Goal: Transaction & Acquisition: Purchase product/service

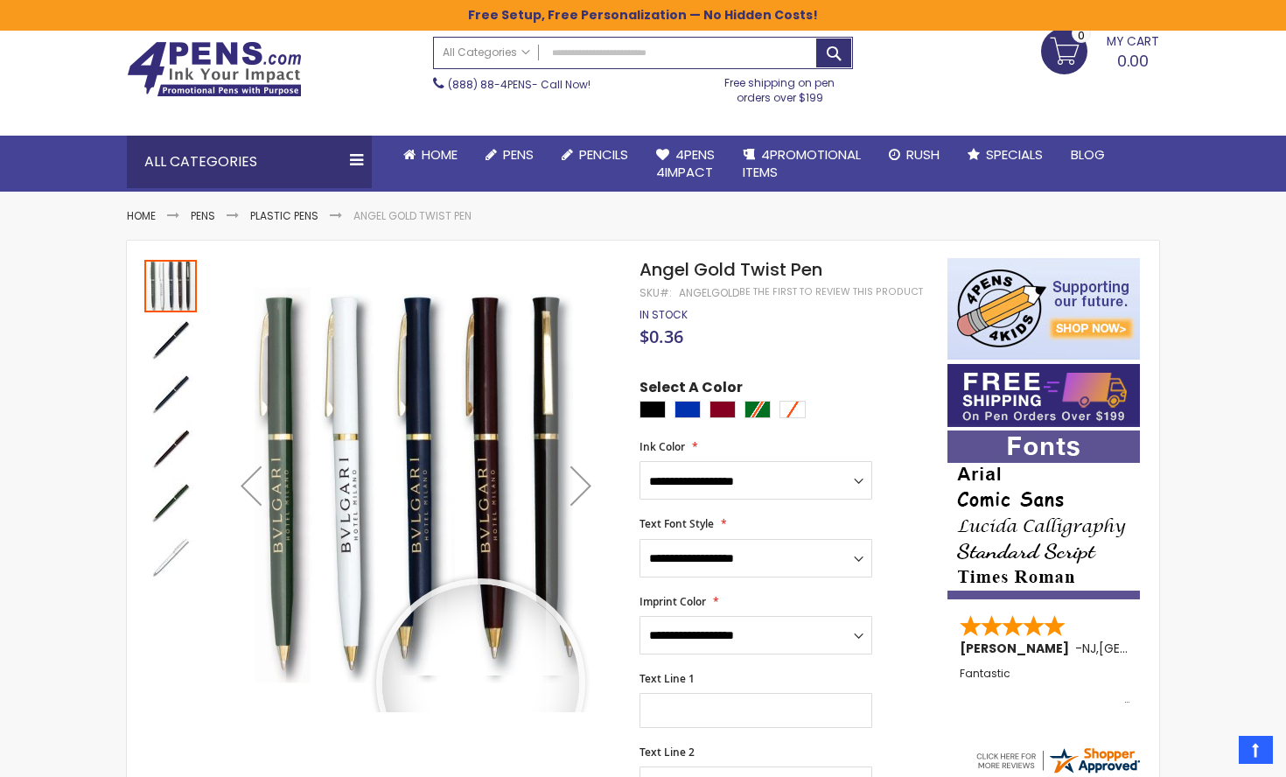
scroll to position [56, 0]
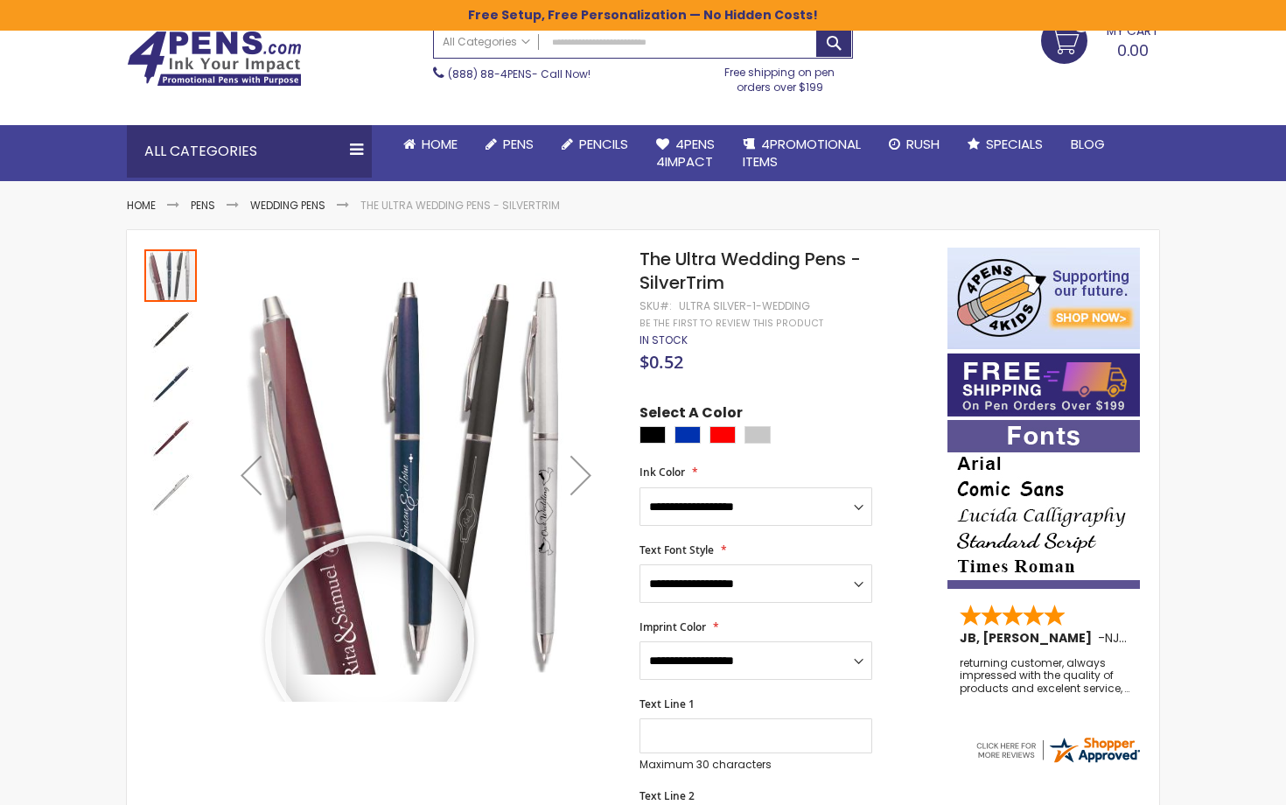
scroll to position [73, 0]
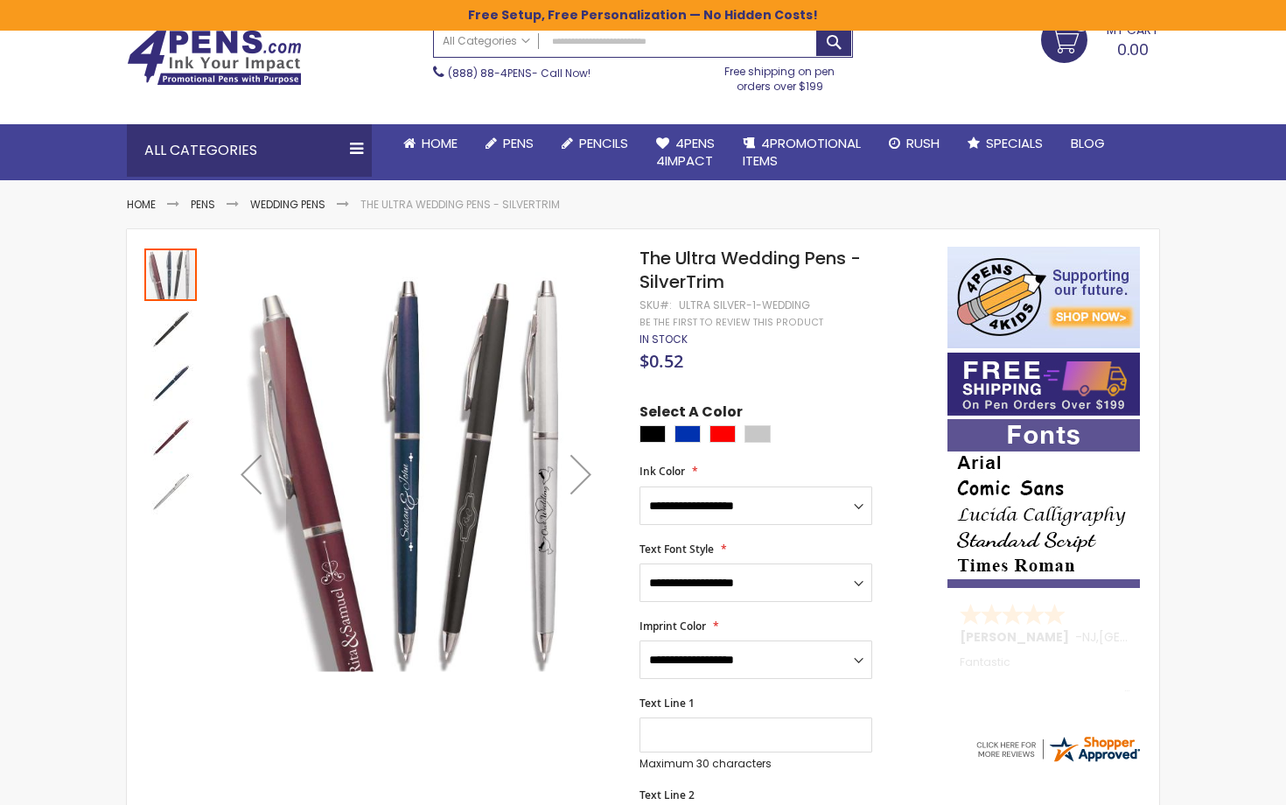
click at [161, 438] on img "The Ultra Wedding Pens - SilverTrim" at bounding box center [170, 437] width 52 height 52
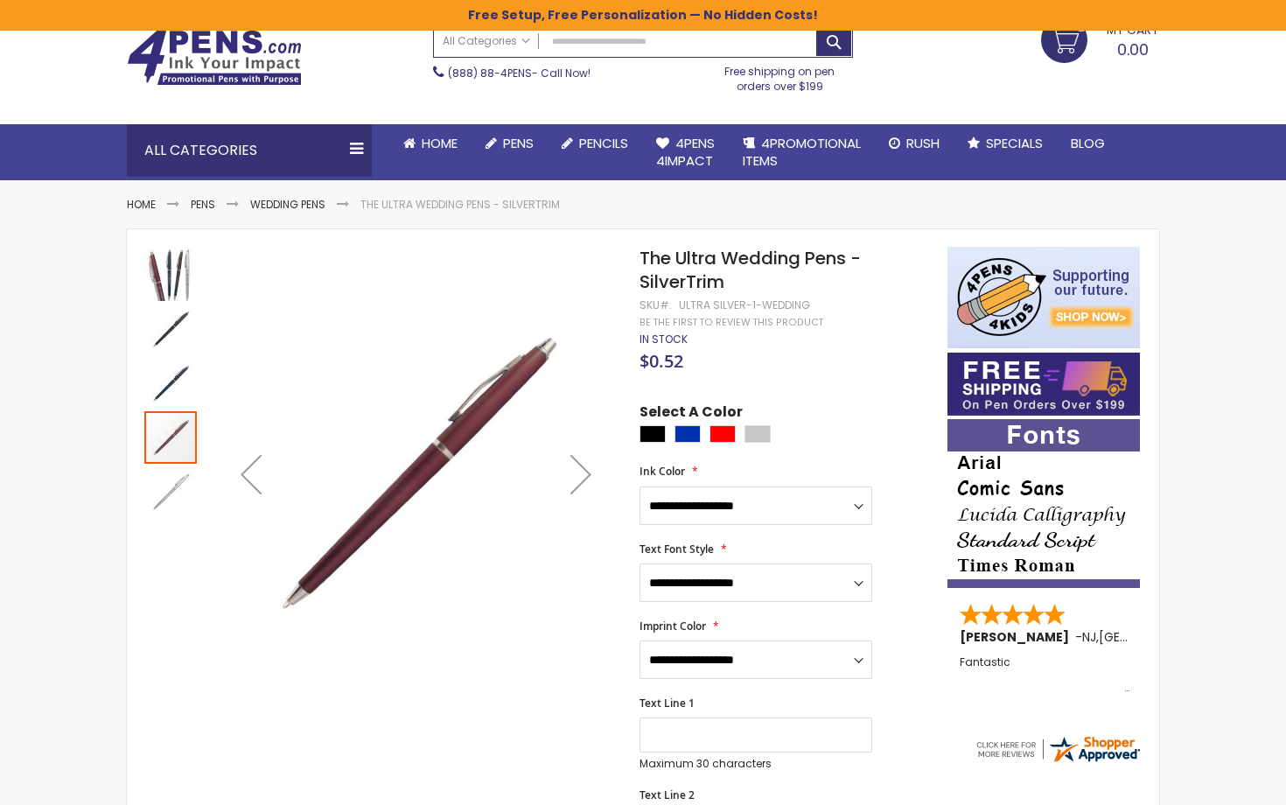
click at [161, 383] on img "The Ultra Wedding Pens - SilverTrim" at bounding box center [170, 383] width 52 height 52
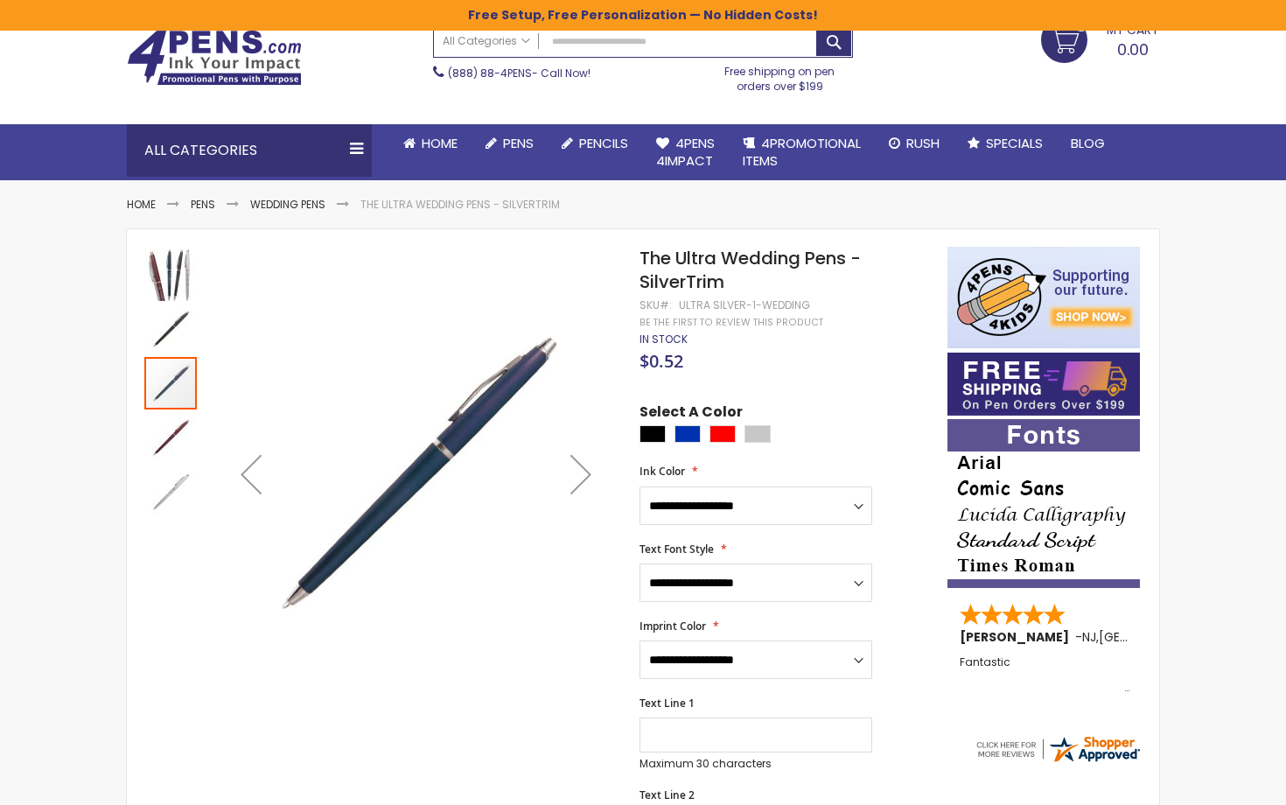
click at [171, 336] on img "The Ultra Wedding Pens - SilverTrim" at bounding box center [170, 329] width 52 height 52
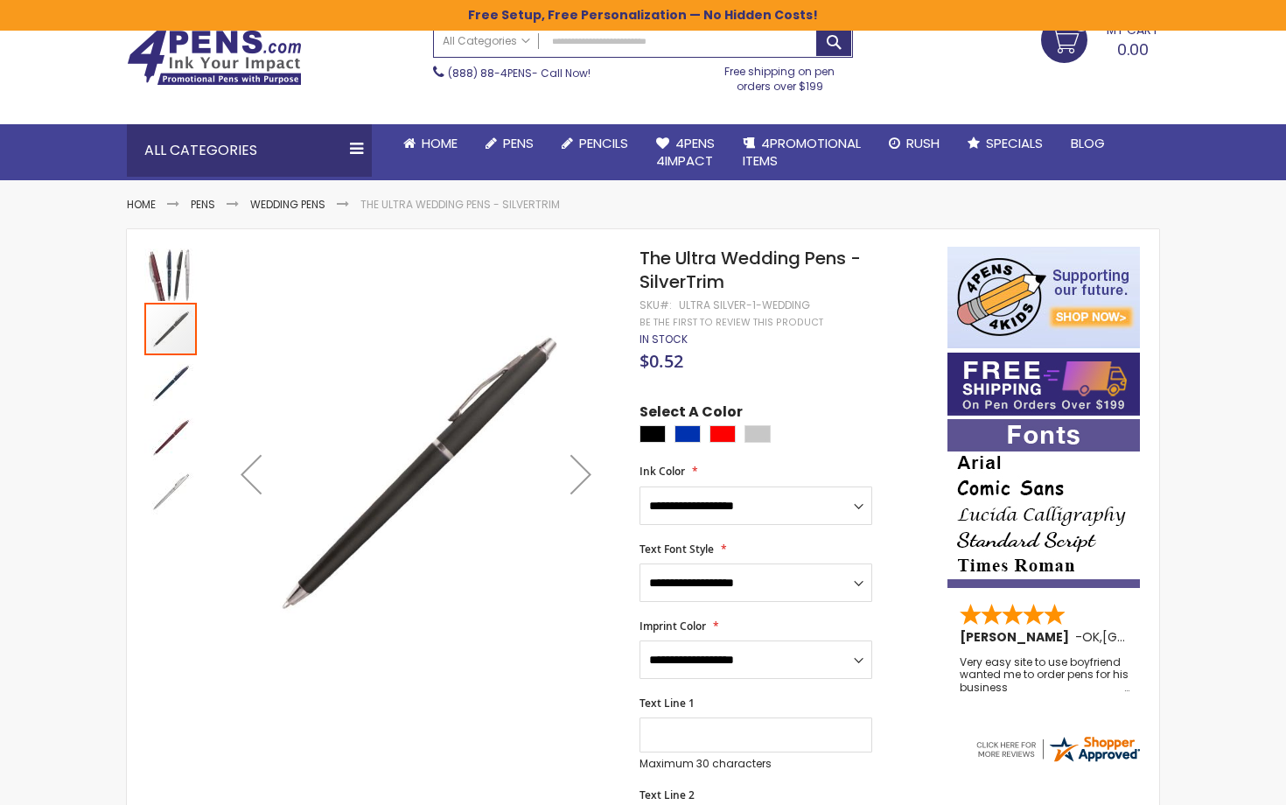
click at [172, 282] on img "The Ultra Wedding Pens - SilverTrim" at bounding box center [170, 274] width 52 height 52
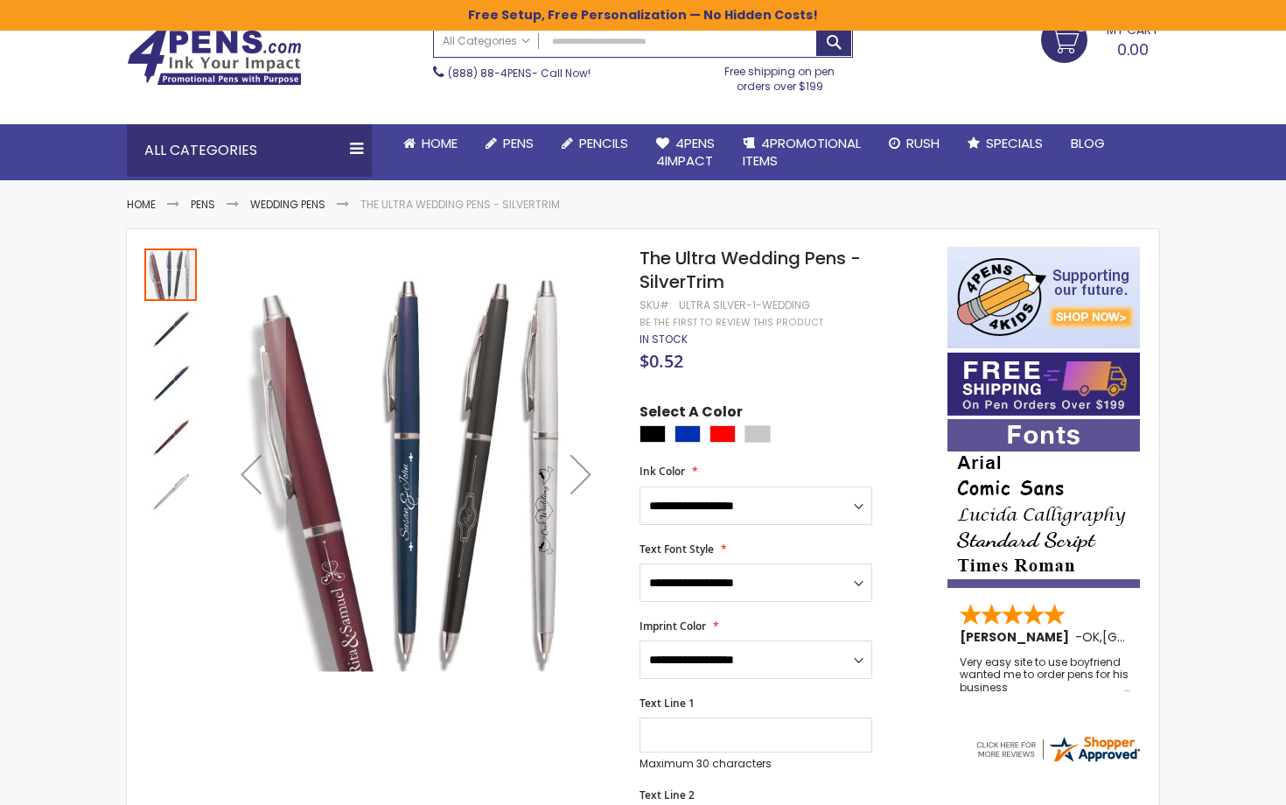
click at [184, 479] on img "The Ultra Wedding Pens - SilverTrim" at bounding box center [170, 491] width 52 height 52
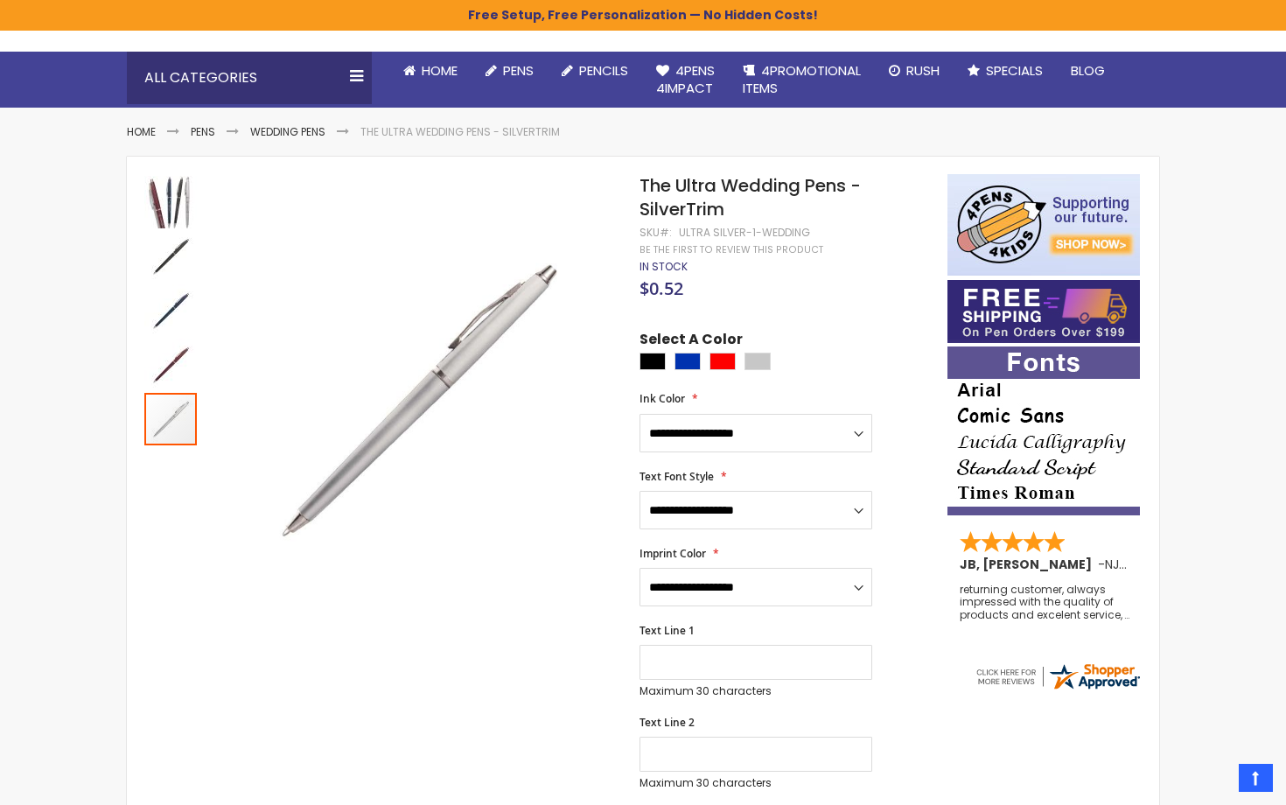
scroll to position [129, 0]
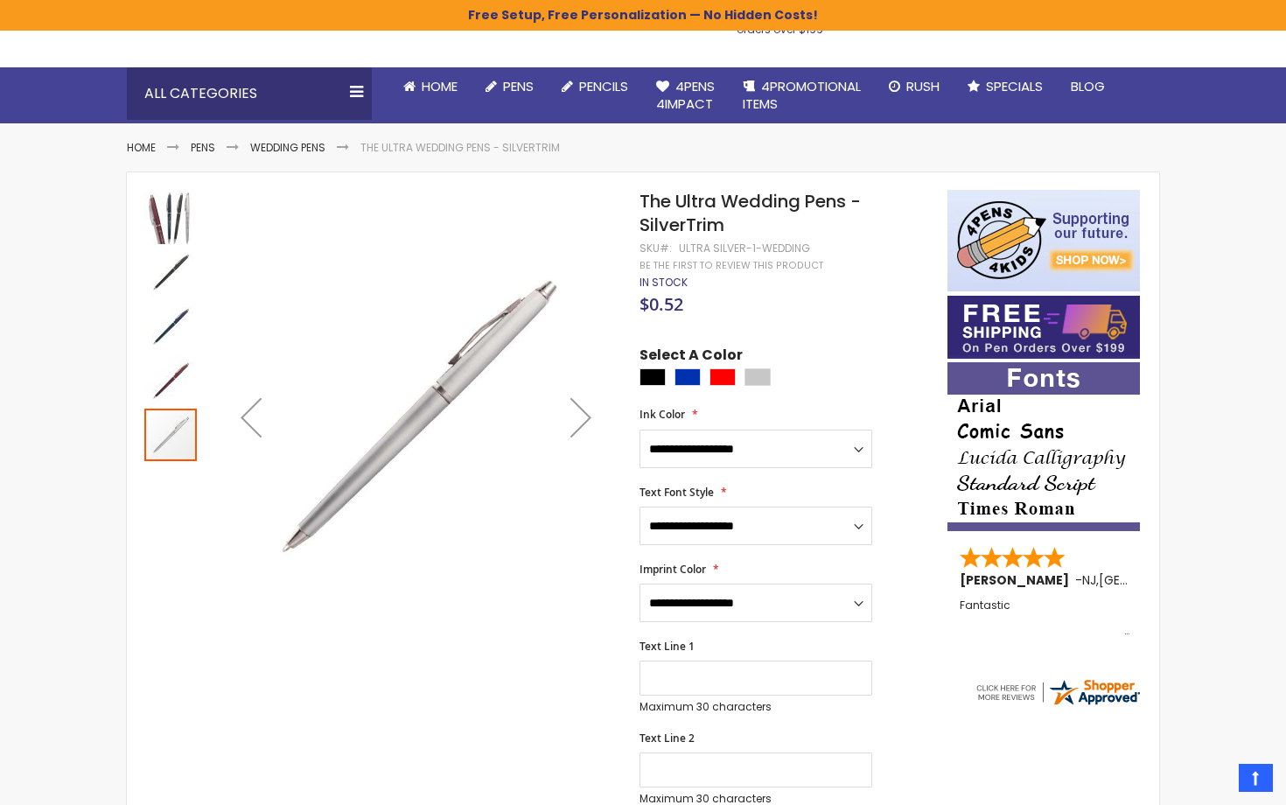
click at [160, 213] on img "The Ultra Wedding Pens - SilverTrim" at bounding box center [170, 218] width 52 height 52
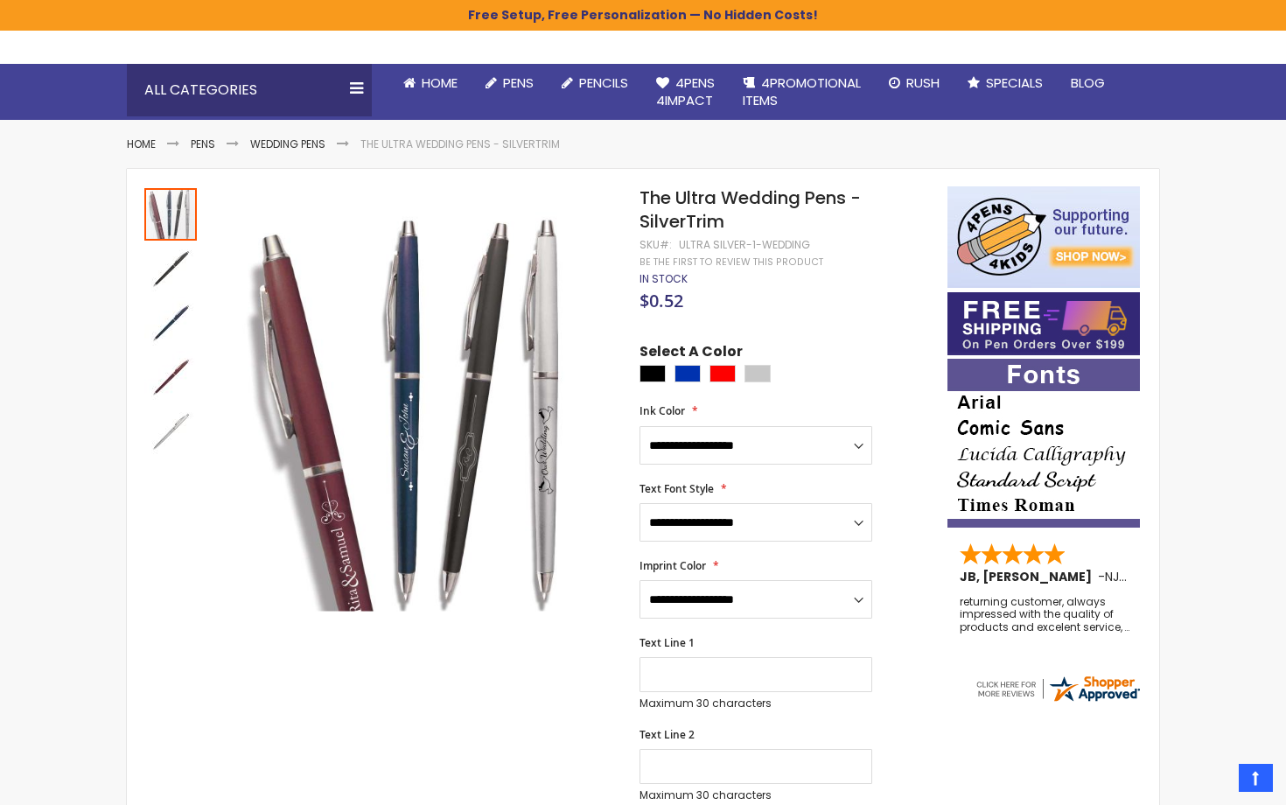
scroll to position [83, 0]
